Goal: Information Seeking & Learning: Learn about a topic

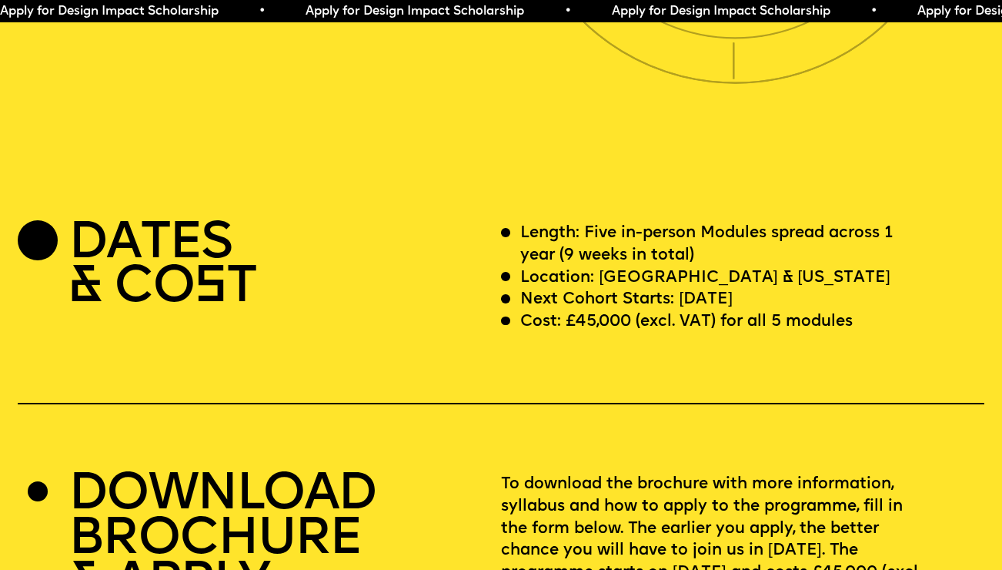
scroll to position [3956, 0]
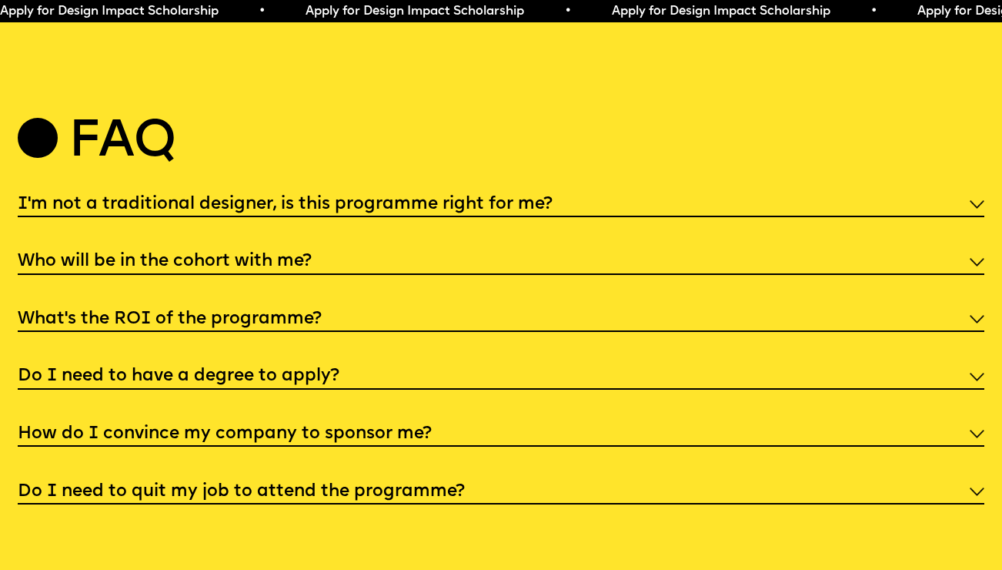
click at [419, 198] on h5 "I'm not a traditional designer, is this programme right for me?" at bounding box center [285, 204] width 535 height 15
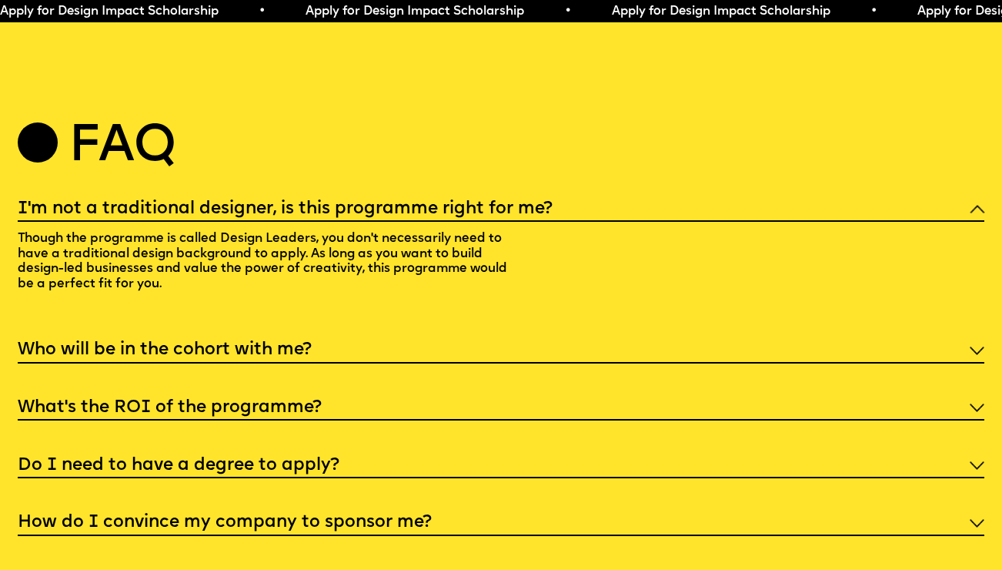
scroll to position [5139, 0]
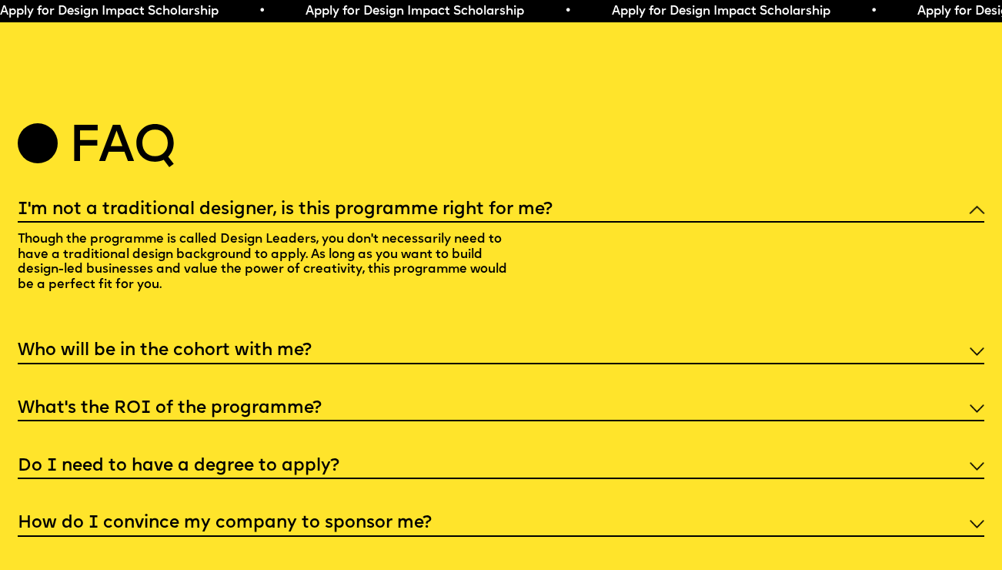
click at [393, 202] on h5 "I'm not a traditional designer, is this programme right for me?" at bounding box center [285, 209] width 535 height 15
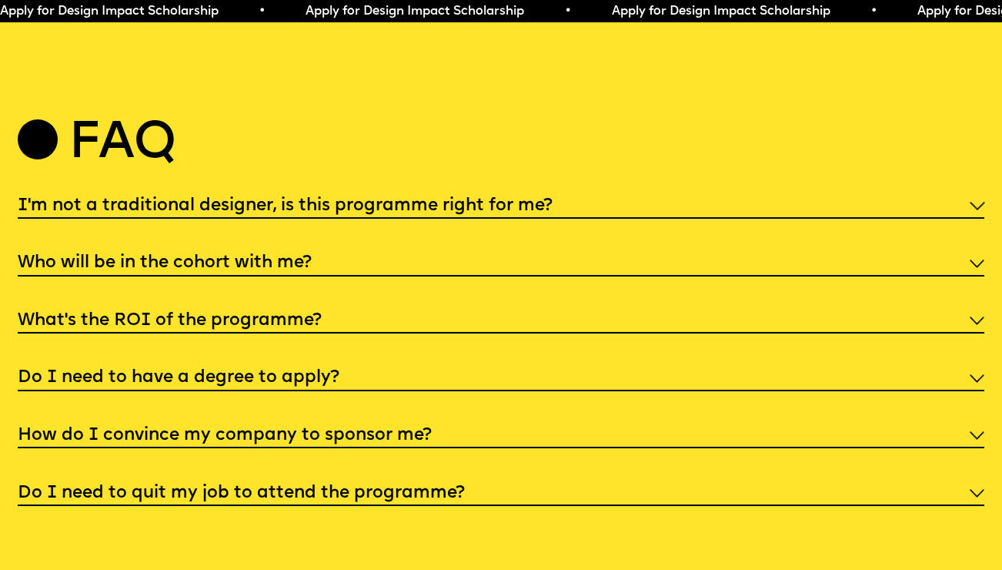
click at [294, 256] on h5 "Who will be in the cohort with me?" at bounding box center [165, 263] width 294 height 15
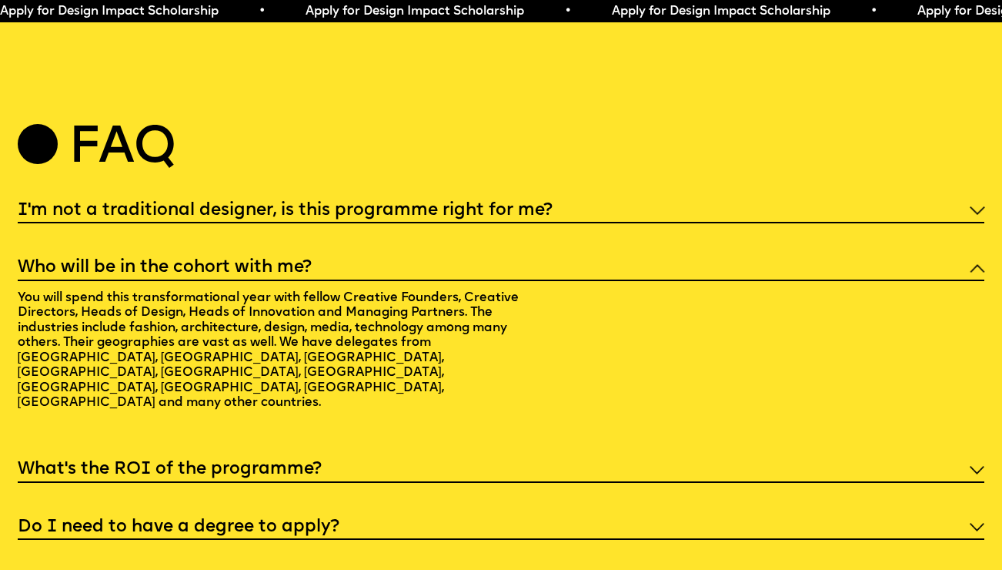
click at [296, 260] on h5 "Who will be in the cohort with me?" at bounding box center [165, 267] width 294 height 15
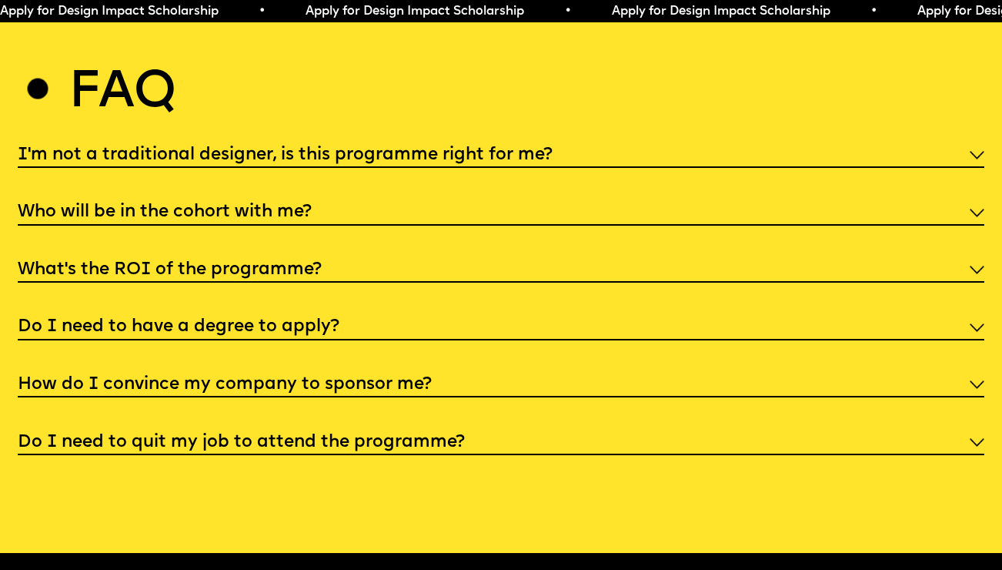
scroll to position [5198, 0]
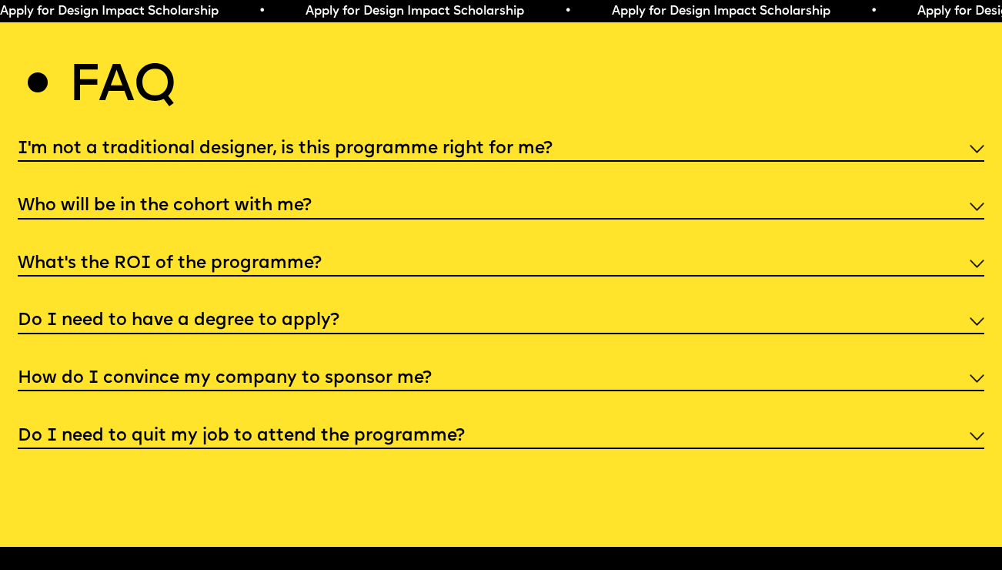
click at [293, 259] on h5 "What’s the ROI of the programme?" at bounding box center [170, 263] width 304 height 15
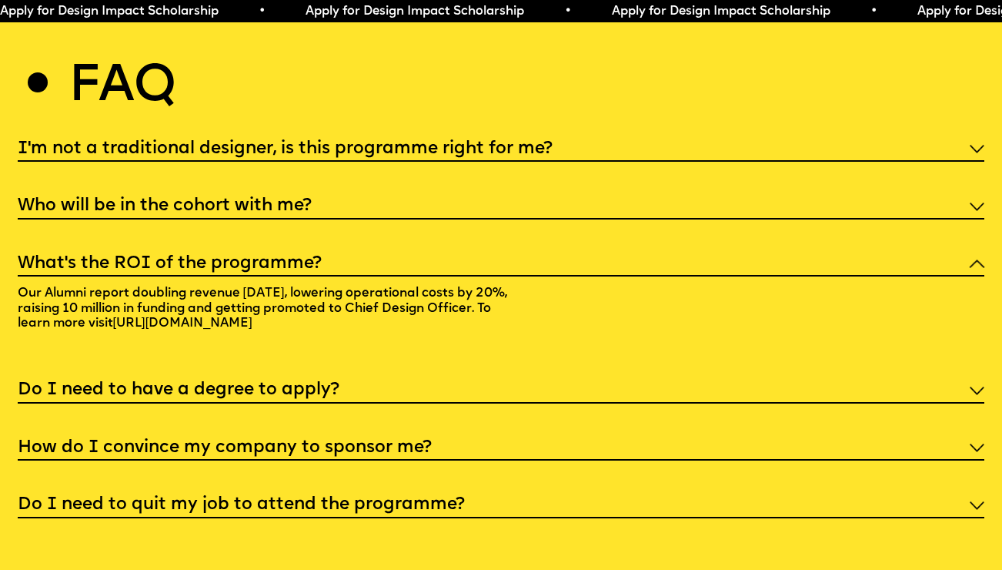
click at [298, 256] on h5 "What’s the ROI of the programme?" at bounding box center [170, 263] width 304 height 15
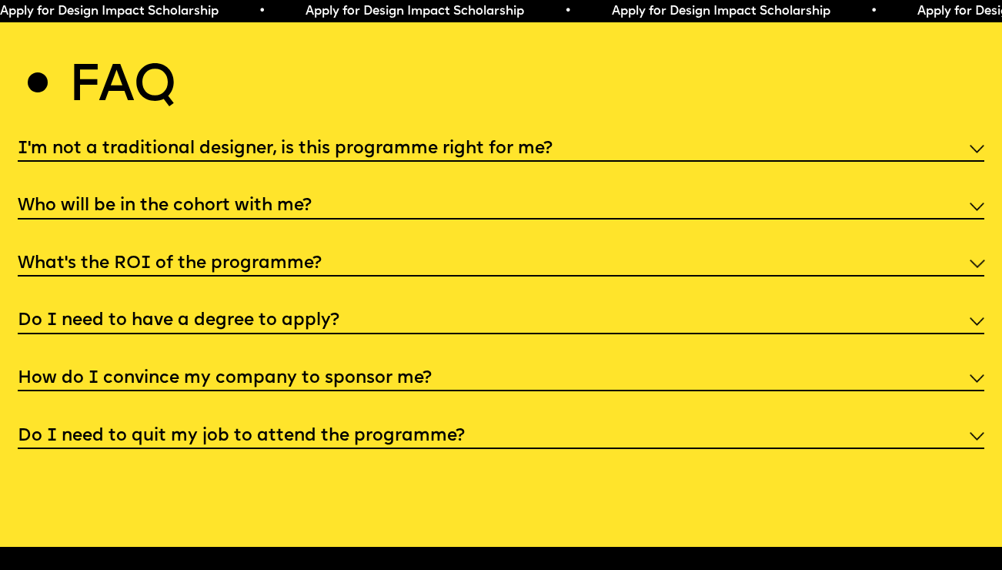
click at [238, 306] on div "Do I need to have a degree to apply?" at bounding box center [502, 320] width 968 height 28
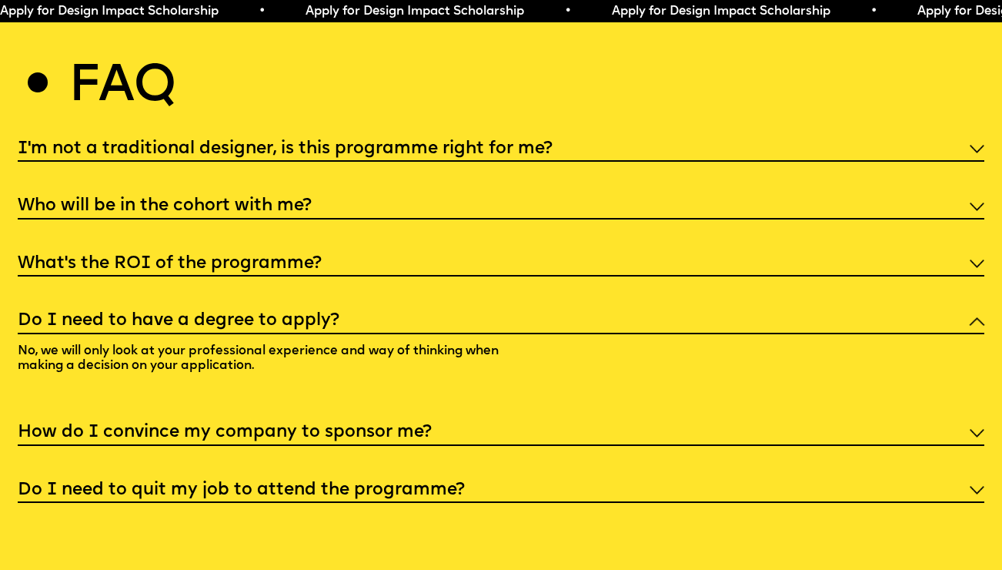
click at [239, 313] on h5 "Do I need to have a degree to apply?" at bounding box center [179, 320] width 322 height 15
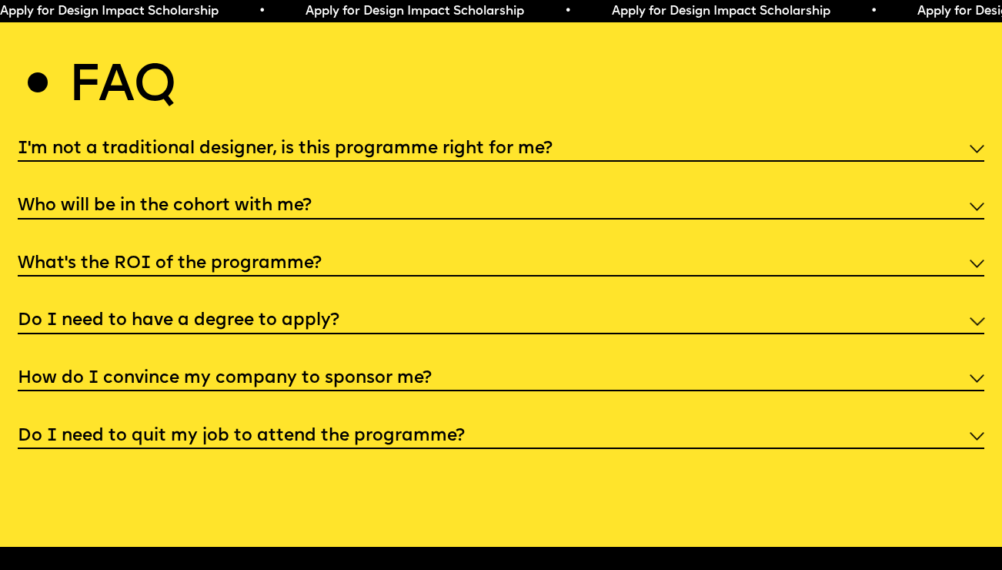
click at [206, 314] on h5 "Do I need to have a degree to apply?" at bounding box center [179, 320] width 322 height 15
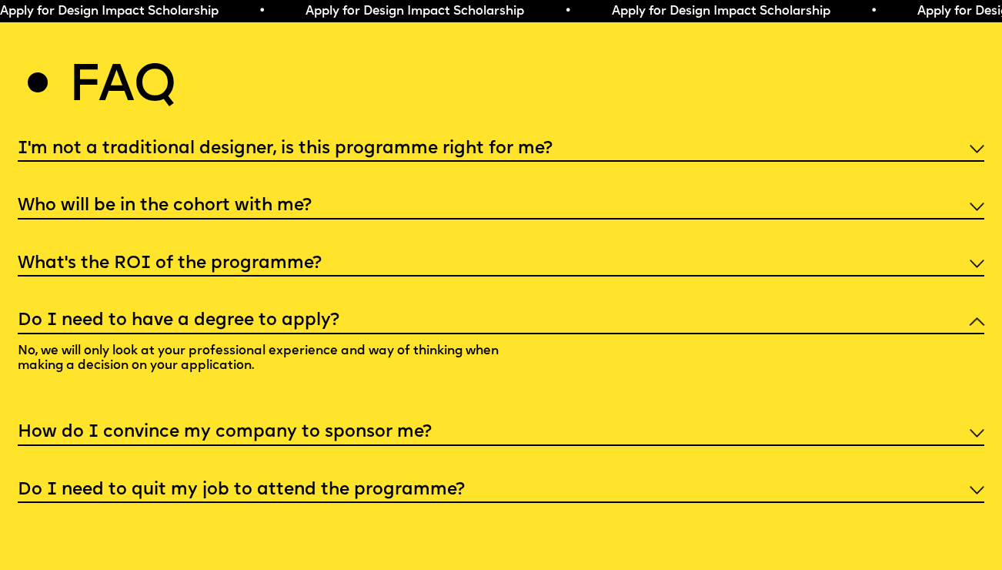
click at [211, 313] on h5 "Do I need to have a degree to apply?" at bounding box center [179, 320] width 322 height 15
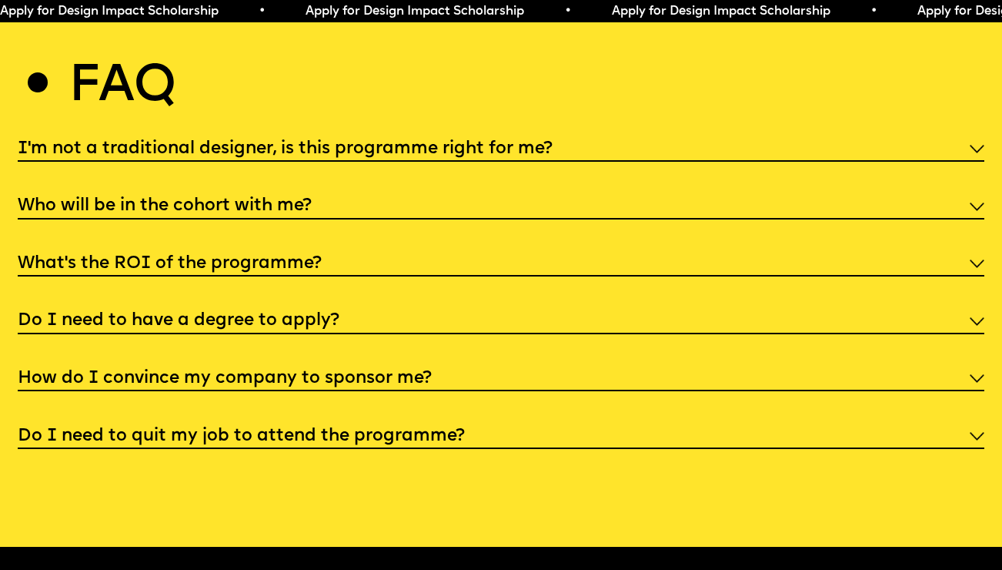
click at [186, 371] on h5 "How do I convince my company to sponsor me?" at bounding box center [225, 378] width 414 height 15
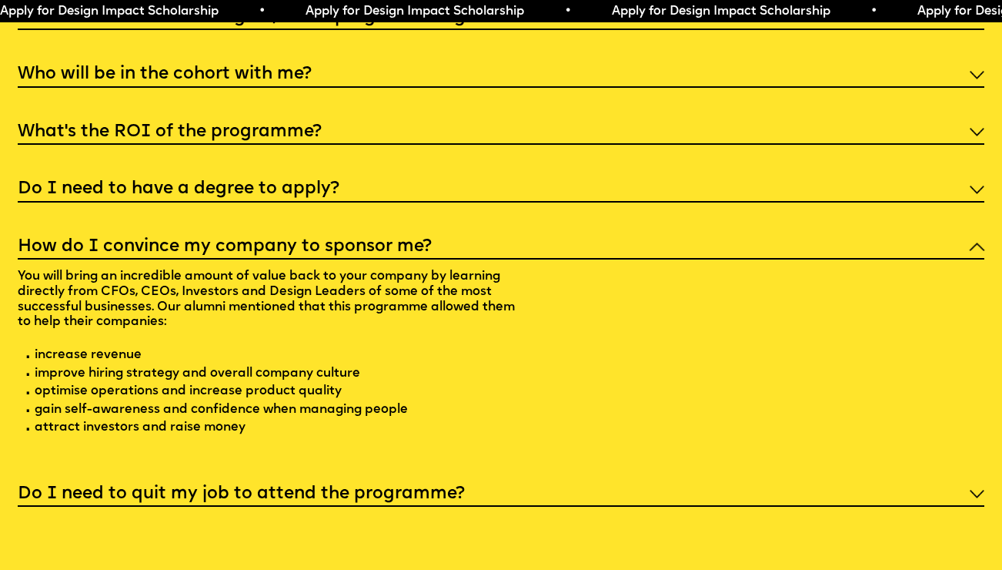
scroll to position [5331, 0]
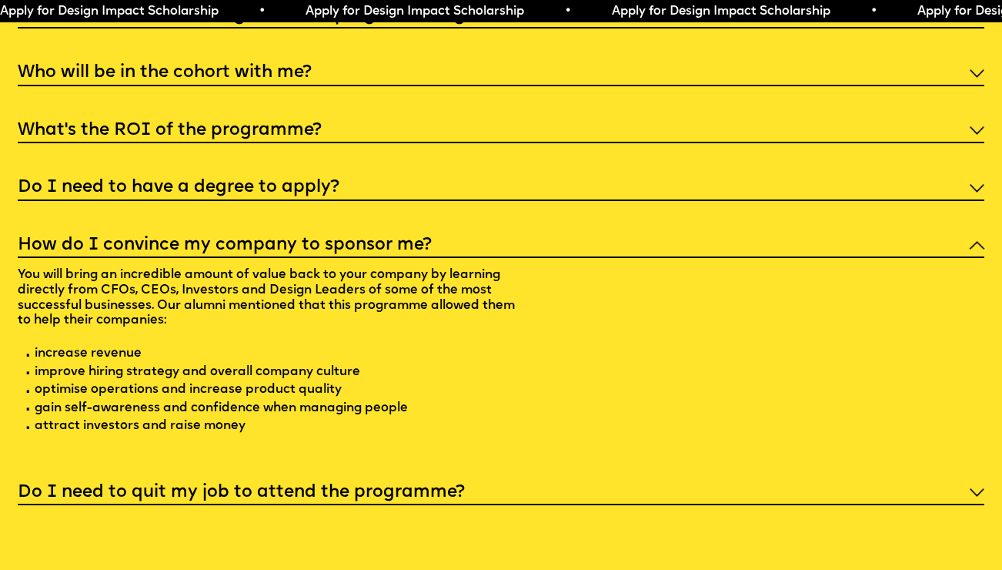
click at [219, 240] on h5 "How do I convince my company to sponsor me?" at bounding box center [225, 245] width 414 height 15
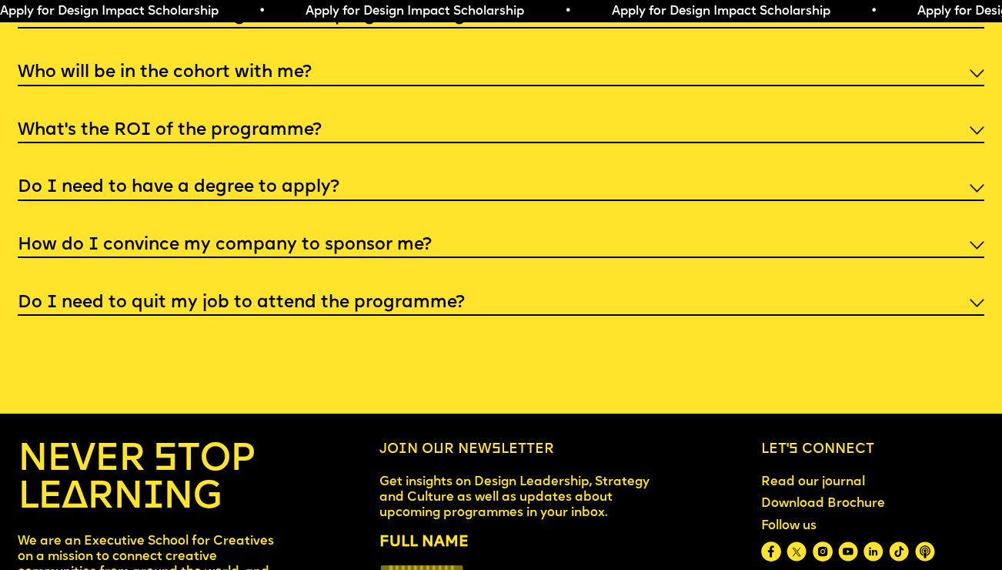
click at [205, 296] on h5 "Do I need to quit my job to attend the programme?" at bounding box center [241, 303] width 447 height 15
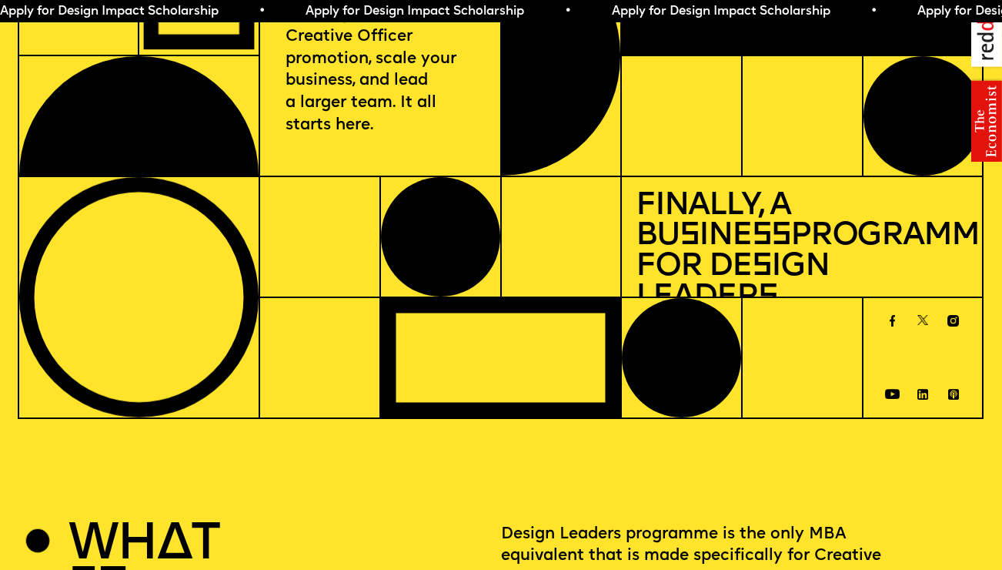
scroll to position [0, 0]
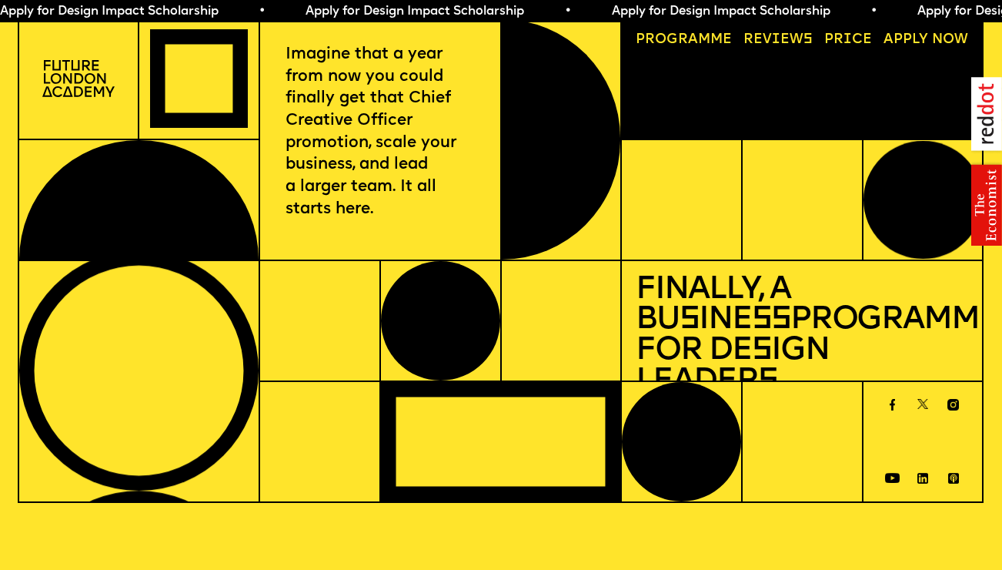
click at [866, 38] on link "Price" at bounding box center [849, 40] width 62 height 28
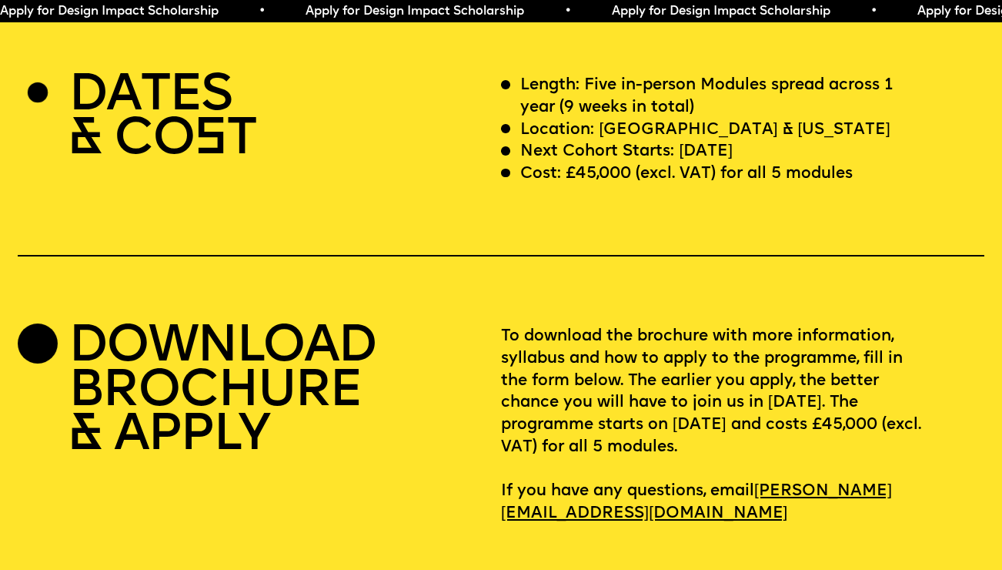
scroll to position [4102, 0]
click at [339, 14] on span "Apply for Design Impact Scholarship • Apply for Design Impact Scholarship • App…" at bounding box center [765, 11] width 1530 height 12
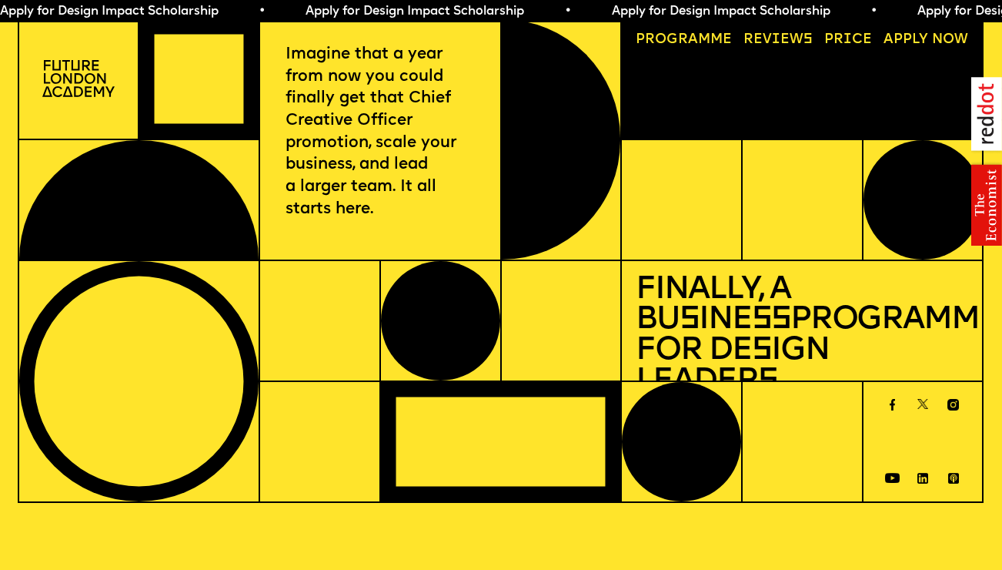
scroll to position [0, 0]
click at [710, 35] on link "Progr a mme" at bounding box center [684, 40] width 110 height 28
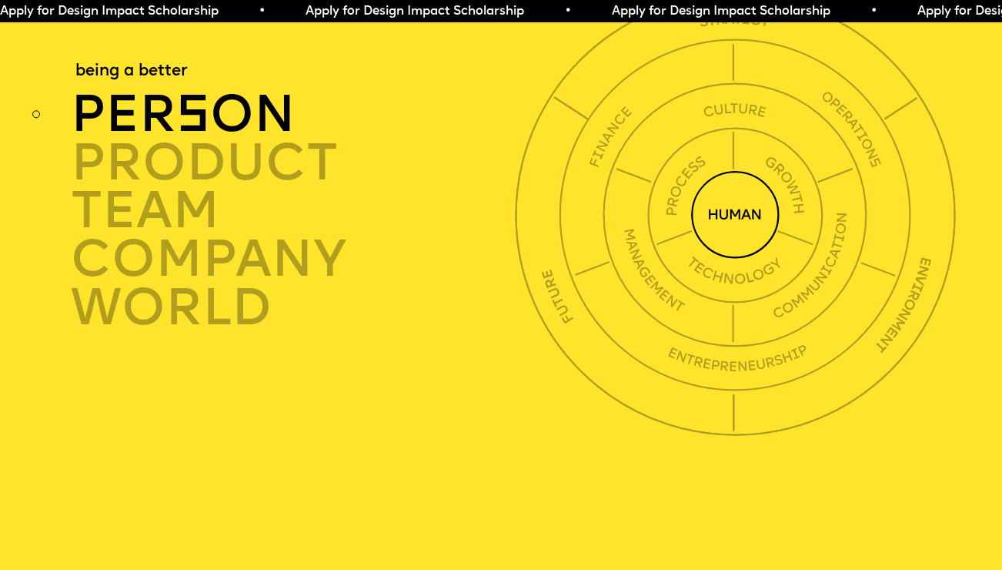
scroll to position [3602, 0]
click at [256, 90] on div "per s on" at bounding box center [296, 114] width 451 height 49
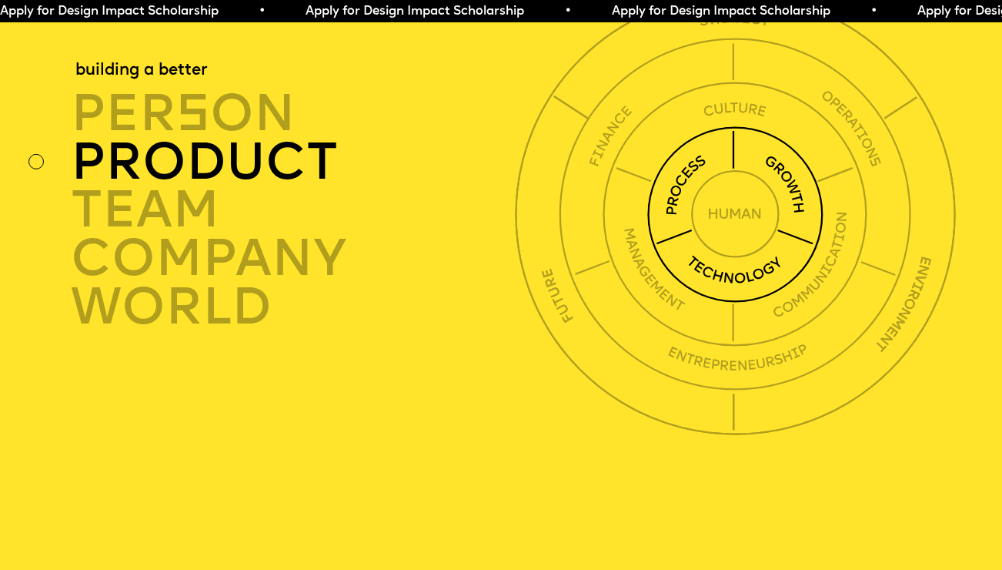
click at [275, 153] on div "product" at bounding box center [296, 163] width 451 height 49
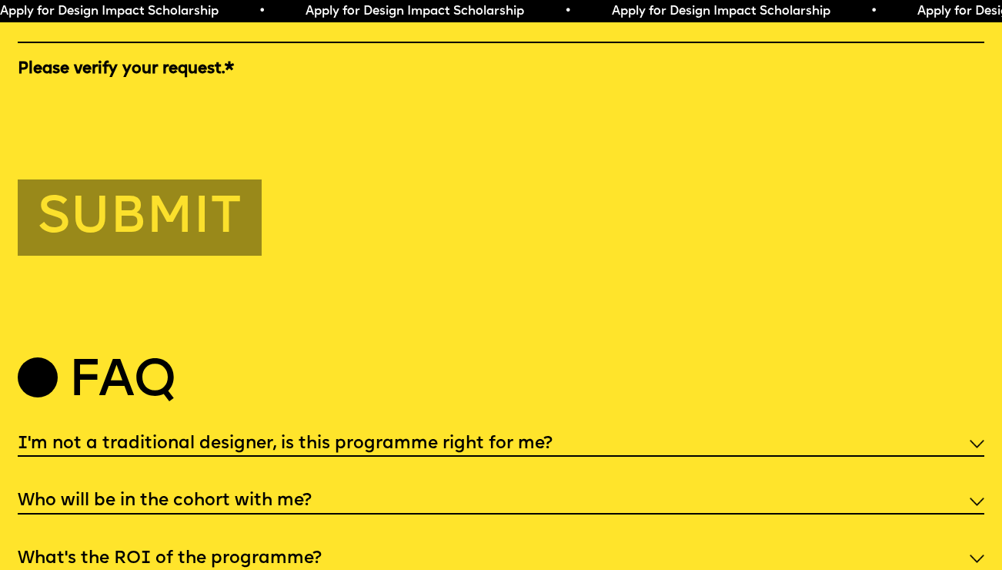
scroll to position [4925, 0]
